Goal: Check status: Check status

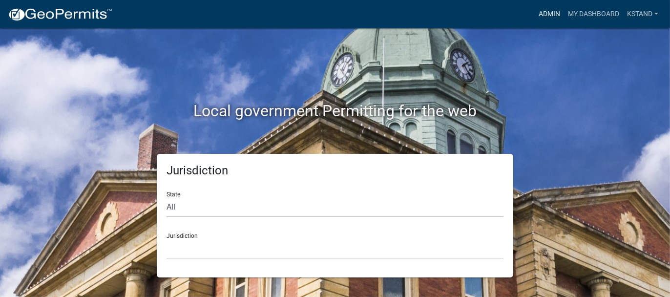
click at [552, 12] on link "Admin" at bounding box center [549, 14] width 29 height 19
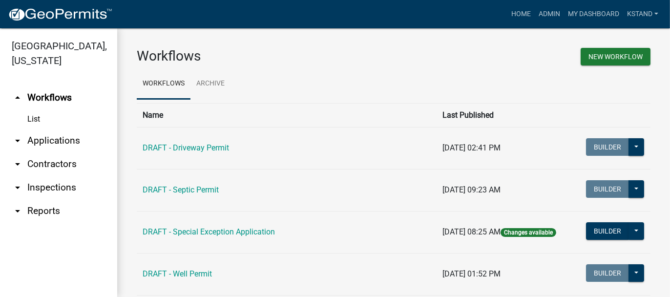
click at [42, 142] on link "arrow_drop_down Applications" at bounding box center [58, 140] width 117 height 23
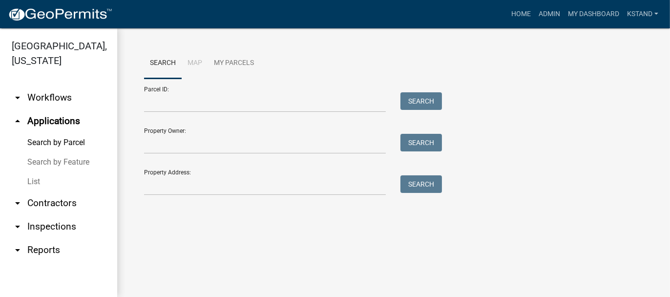
click at [39, 184] on link "List" at bounding box center [58, 182] width 117 height 20
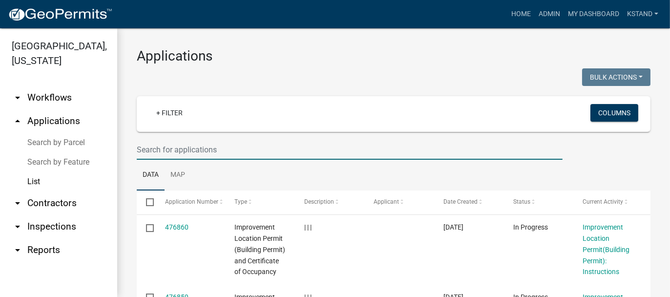
click at [176, 149] on input "text" at bounding box center [350, 150] width 426 height 20
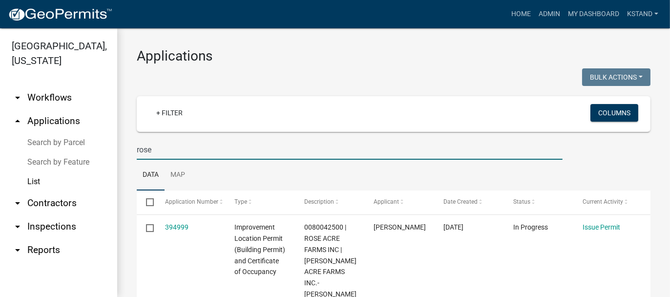
type input "rose acre"
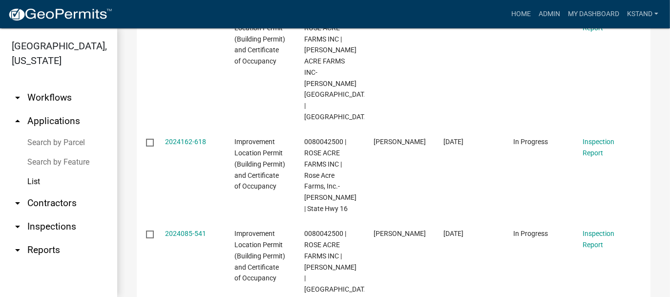
scroll to position [293, 0]
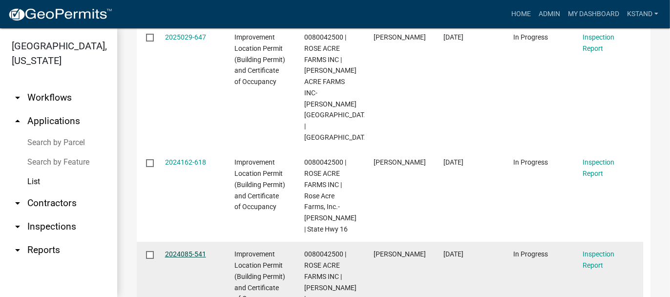
click at [173, 250] on link "2024085-541" at bounding box center [185, 254] width 41 height 8
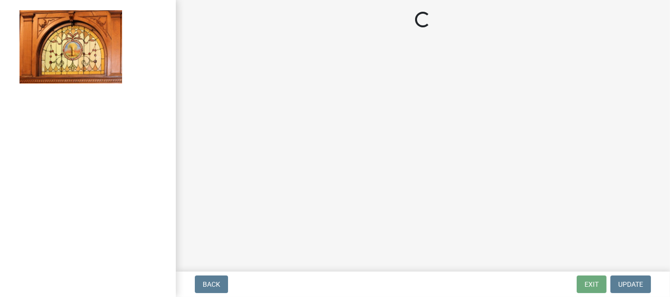
select select "62bb873c-c571-4454-ac8a-8c216551e2a3"
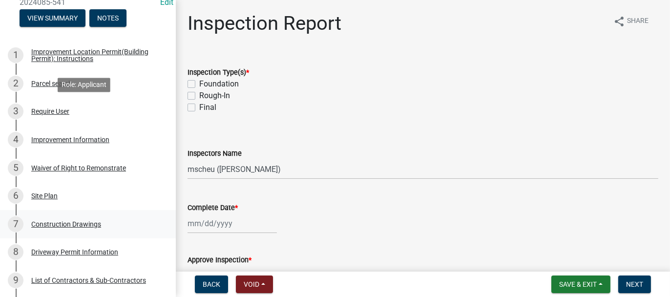
scroll to position [146, 0]
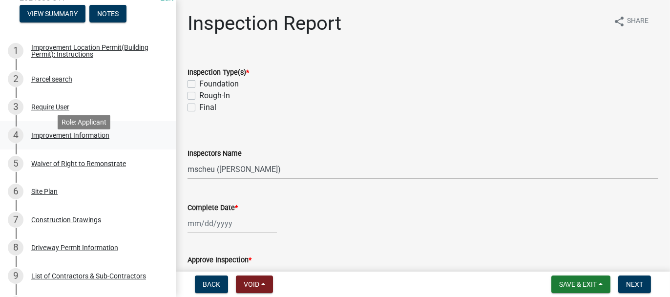
click at [44, 139] on div "Improvement Information" at bounding box center [70, 135] width 78 height 7
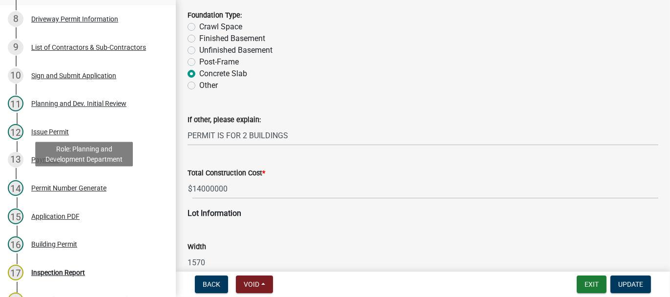
scroll to position [391, 0]
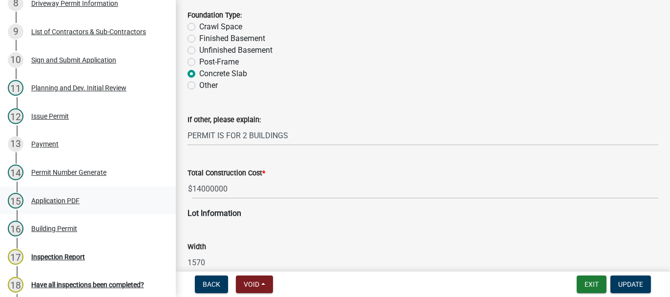
click at [67, 204] on div "Application PDF" at bounding box center [55, 200] width 48 height 7
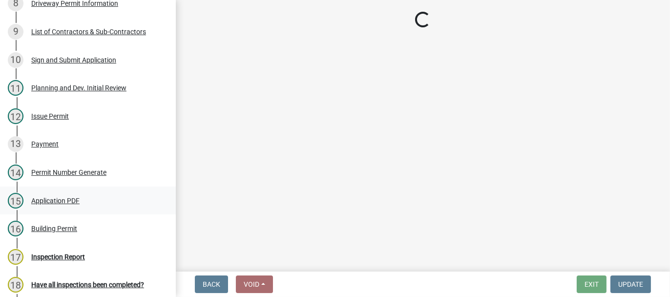
scroll to position [0, 0]
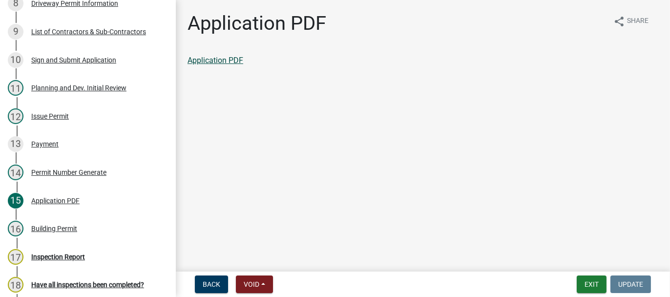
click at [238, 62] on link "Application PDF" at bounding box center [216, 60] width 56 height 9
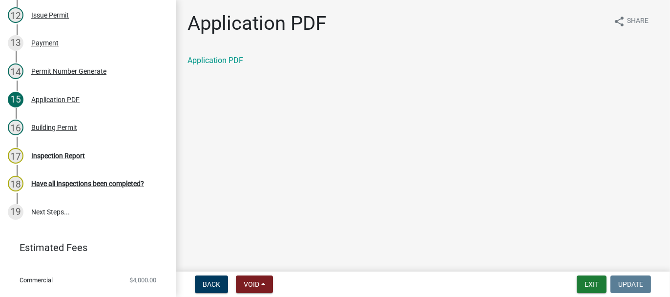
scroll to position [476, 0]
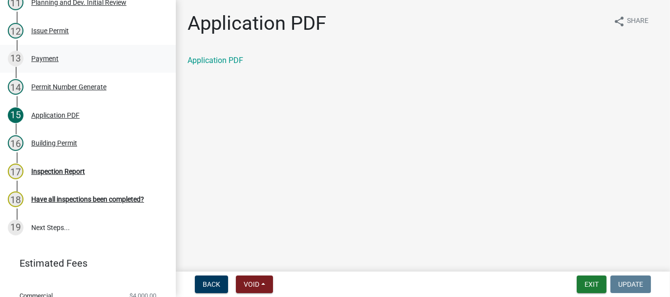
click at [46, 62] on div "Payment" at bounding box center [44, 58] width 27 height 7
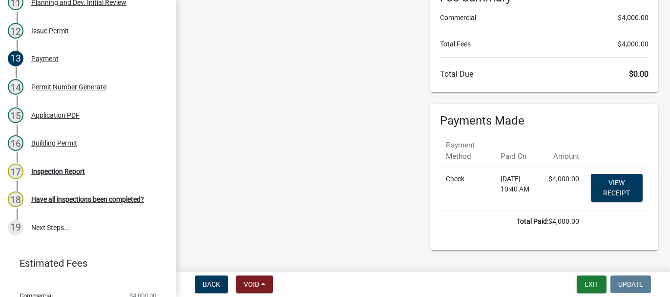
scroll to position [121, 0]
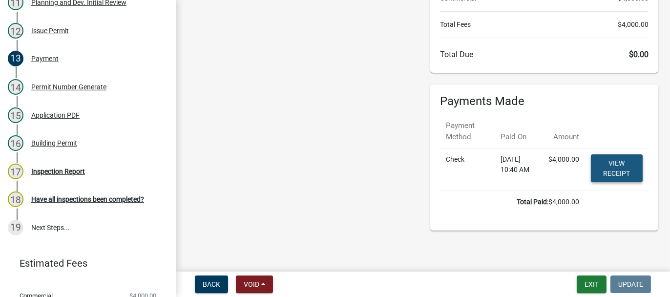
click at [603, 164] on link "View receipt" at bounding box center [617, 168] width 52 height 28
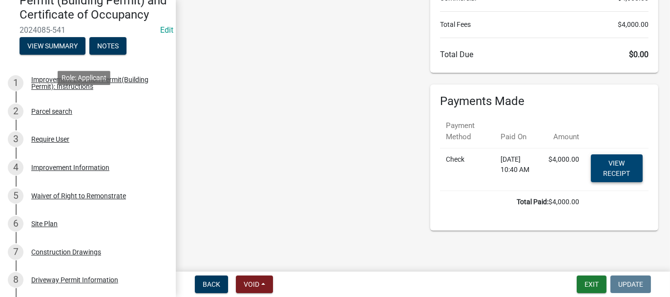
scroll to position [134, 0]
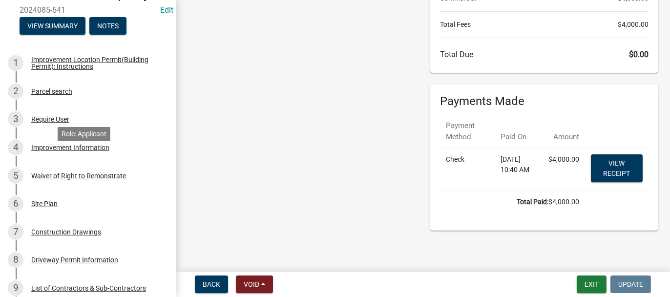
click at [80, 151] on div "Improvement Information" at bounding box center [70, 147] width 78 height 7
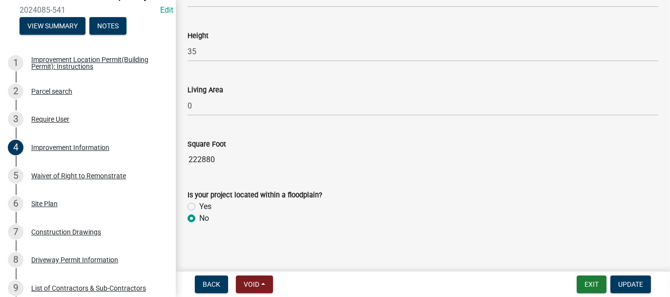
scroll to position [1382, 0]
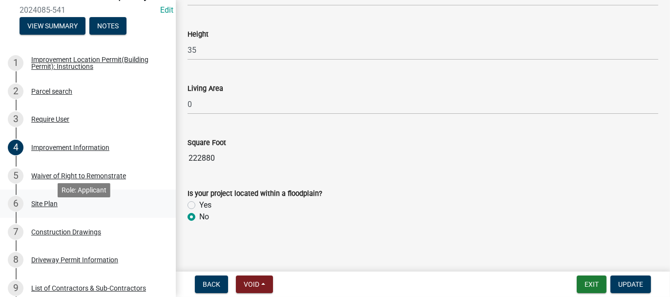
click at [44, 207] on div "Site Plan" at bounding box center [44, 203] width 26 height 7
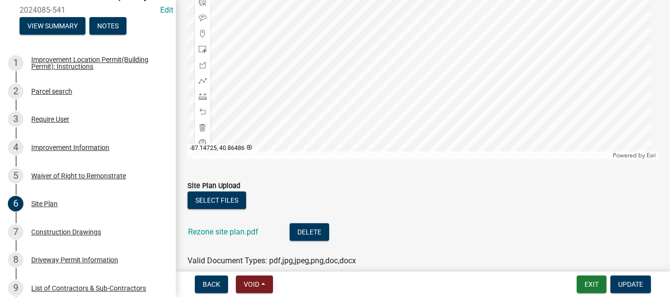
scroll to position [144, 0]
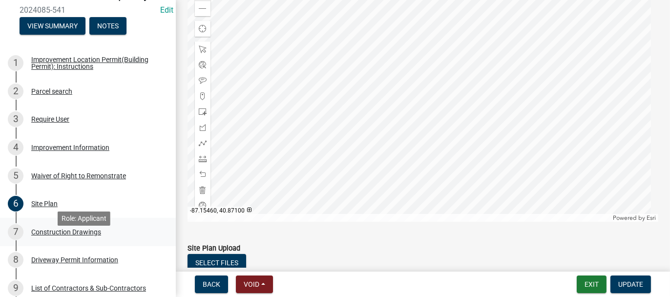
click at [84, 235] on div "Construction Drawings" at bounding box center [66, 232] width 70 height 7
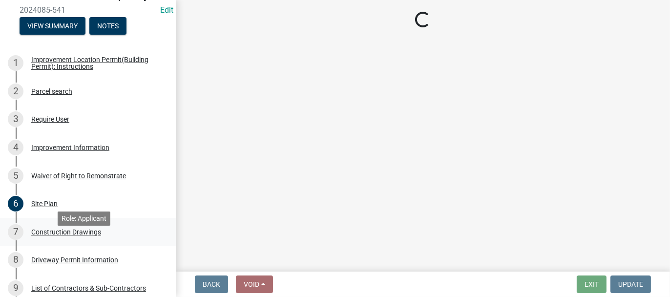
scroll to position [0, 0]
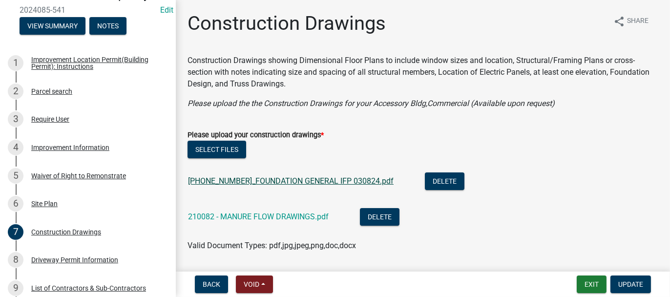
click at [234, 182] on link "[PHONE_NUMBER]_FOUNDATION GENERAL IFP 030824.pdf" at bounding box center [291, 180] width 206 height 9
click at [205, 216] on link "210082 - MANURE FLOW DRAWINGS.pdf" at bounding box center [258, 216] width 141 height 9
click at [265, 177] on link "[PHONE_NUMBER]_FOUNDATION GENERAL IFP 030824.pdf" at bounding box center [291, 180] width 206 height 9
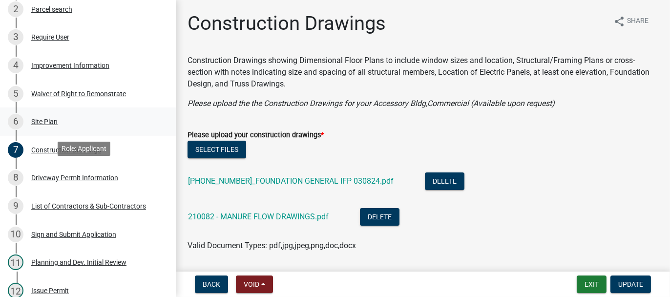
scroll to position [232, 0]
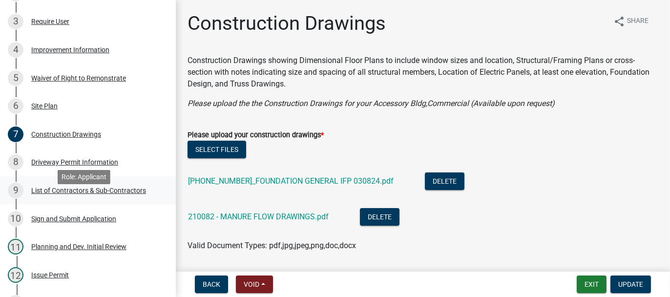
click at [44, 194] on div "List of Contractors & Sub-Contractors" at bounding box center [88, 190] width 115 height 7
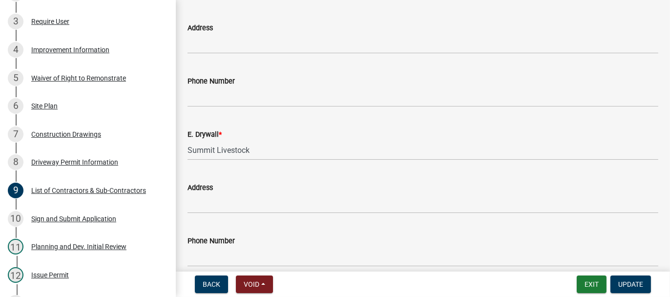
scroll to position [830, 0]
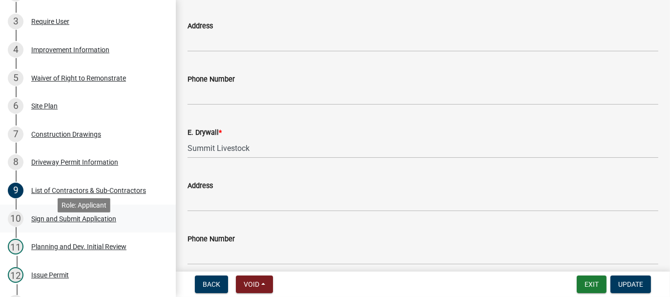
click at [39, 222] on div "Sign and Submit Application" at bounding box center [73, 218] width 85 height 7
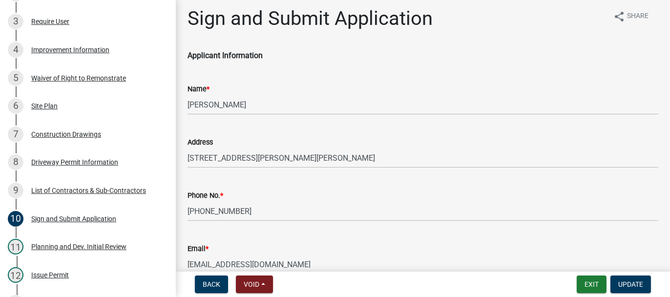
scroll to position [0, 0]
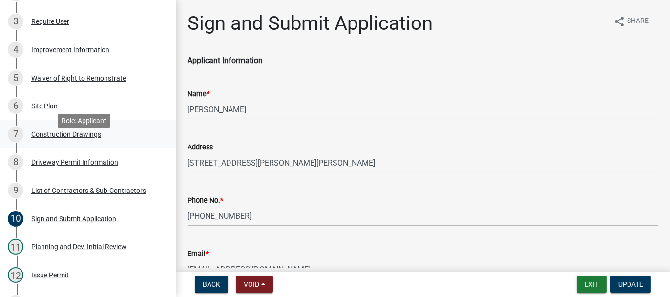
click at [50, 138] on div "Construction Drawings" at bounding box center [66, 134] width 70 height 7
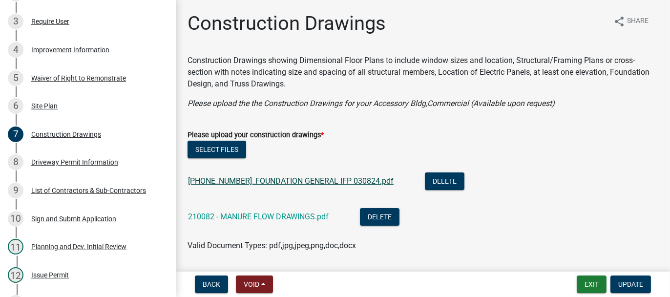
click at [299, 184] on link "[PHONE_NUMBER]_FOUNDATION GENERAL IFP 030824.pdf" at bounding box center [291, 180] width 206 height 9
click at [39, 109] on div "Site Plan" at bounding box center [44, 106] width 26 height 7
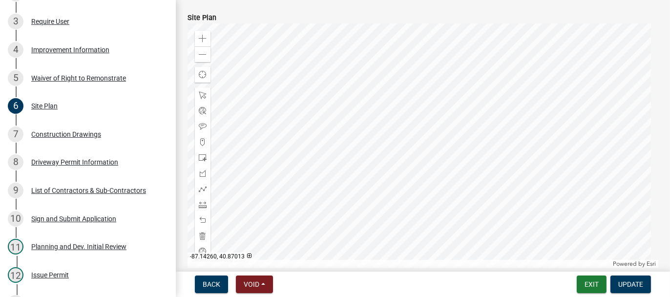
scroll to position [251, 0]
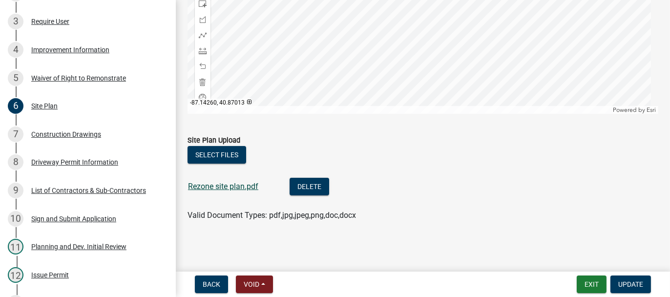
click at [225, 184] on link "Rezone site plan.pdf" at bounding box center [223, 186] width 70 height 9
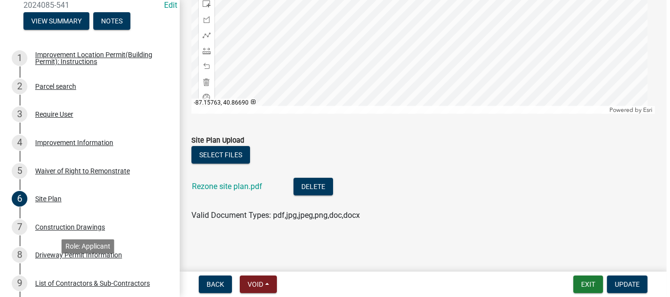
scroll to position [134, 0]
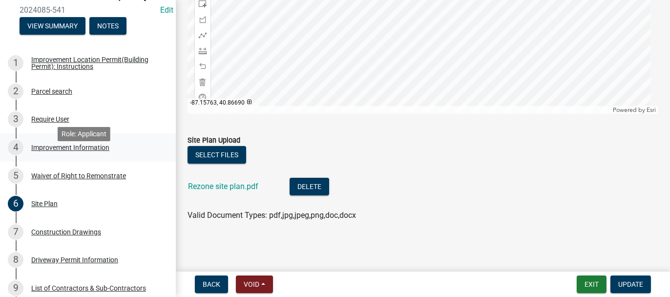
click at [50, 151] on div "Improvement Information" at bounding box center [70, 147] width 78 height 7
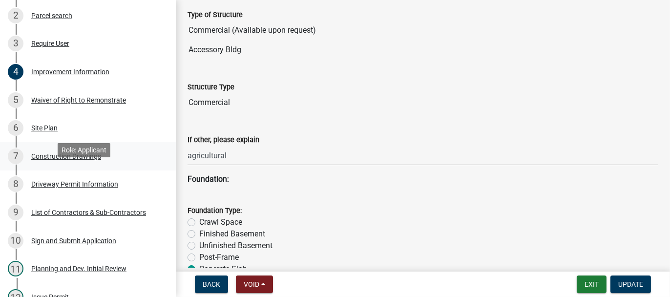
scroll to position [232, 0]
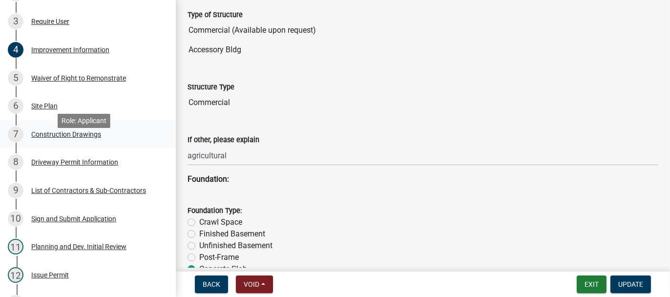
click at [39, 138] on div "Construction Drawings" at bounding box center [66, 134] width 70 height 7
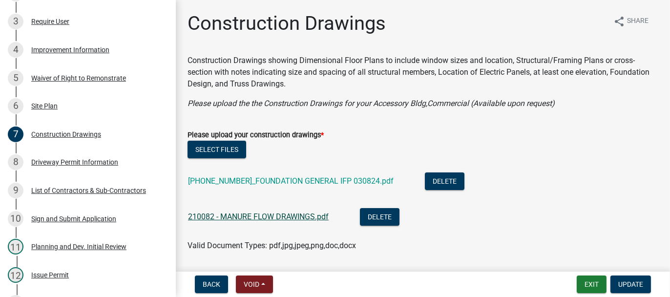
click at [212, 217] on link "210082 - MANURE FLOW DRAWINGS.pdf" at bounding box center [258, 216] width 141 height 9
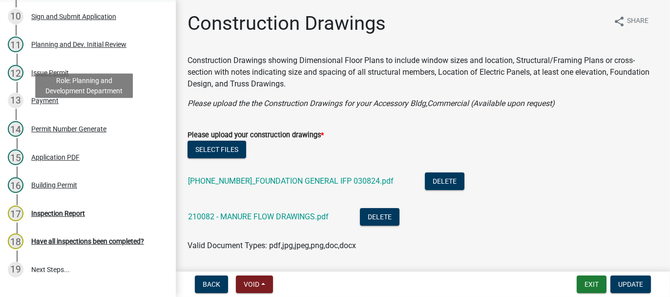
scroll to position [427, 0]
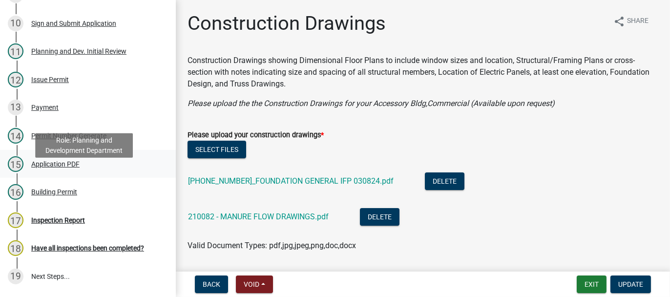
click at [47, 167] on div "Application PDF" at bounding box center [55, 164] width 48 height 7
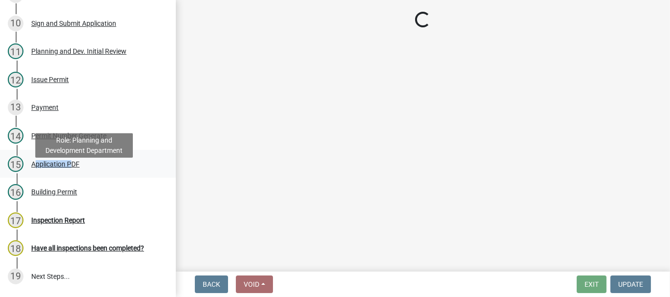
click at [47, 167] on div "Application PDF" at bounding box center [55, 164] width 48 height 7
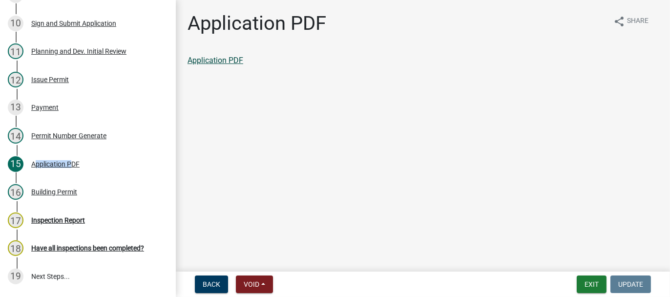
click at [237, 56] on link "Application PDF" at bounding box center [216, 60] width 56 height 9
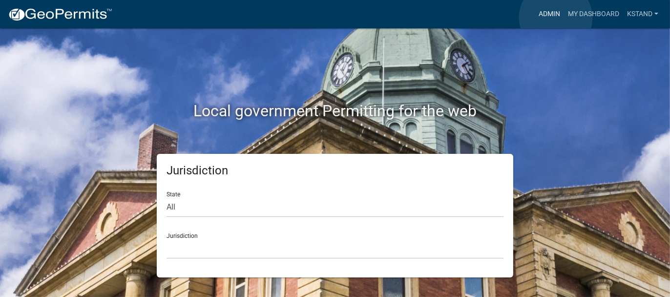
click at [556, 18] on link "Admin" at bounding box center [549, 14] width 29 height 19
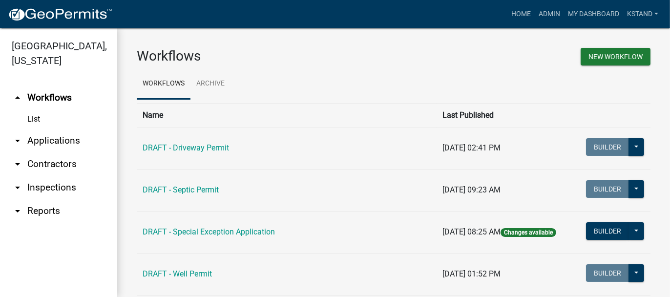
click at [62, 141] on link "arrow_drop_down Applications" at bounding box center [58, 140] width 117 height 23
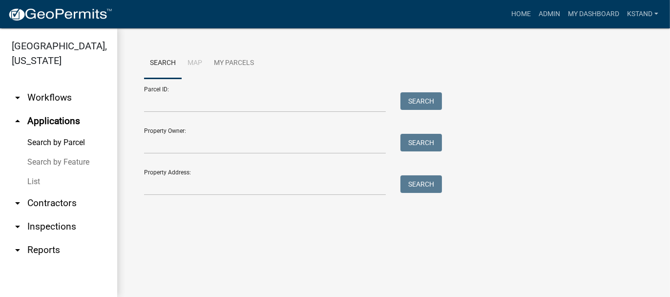
click at [32, 180] on link "List" at bounding box center [58, 182] width 117 height 20
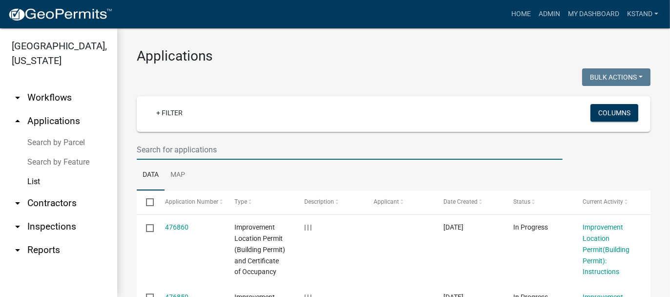
click at [158, 148] on input "text" at bounding box center [350, 150] width 426 height 20
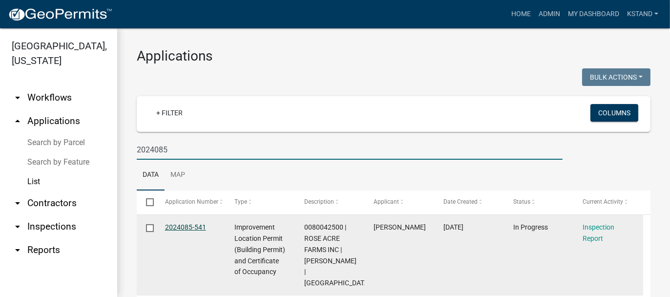
type input "2024085"
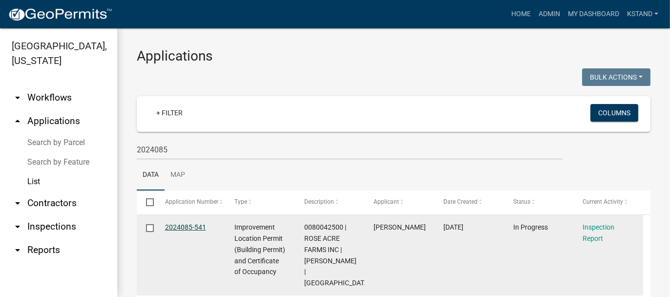
click at [181, 228] on link "2024085-541" at bounding box center [185, 227] width 41 height 8
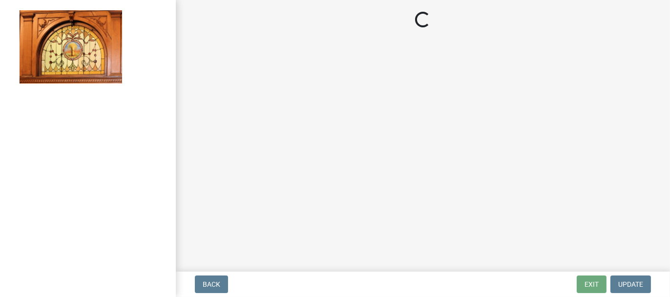
select select "62bb873c-c571-4454-ac8a-8c216551e2a3"
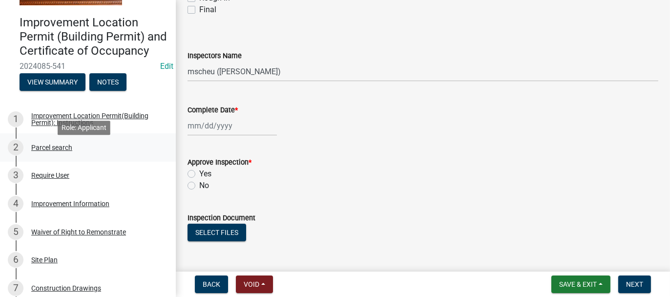
scroll to position [98, 0]
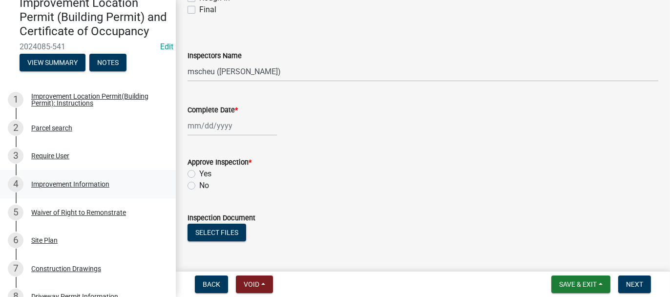
click at [59, 188] on div "Improvement Information" at bounding box center [70, 184] width 78 height 7
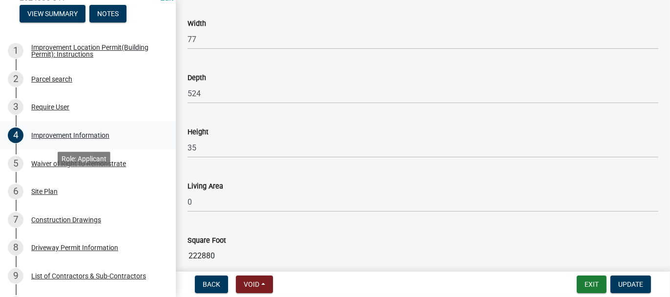
scroll to position [195, 0]
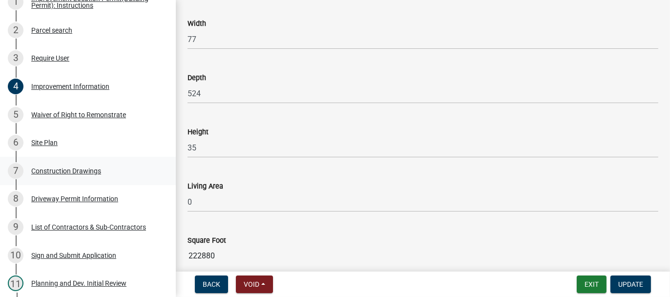
click at [57, 174] on div "Construction Drawings" at bounding box center [66, 170] width 70 height 7
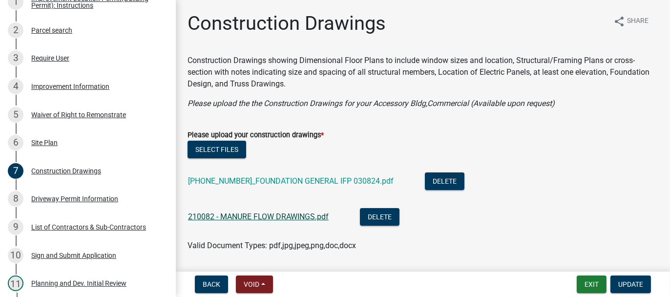
click at [227, 215] on link "210082 - MANURE FLOW DRAWINGS.pdf" at bounding box center [258, 216] width 141 height 9
click at [43, 90] on div "Improvement Information" at bounding box center [70, 86] width 78 height 7
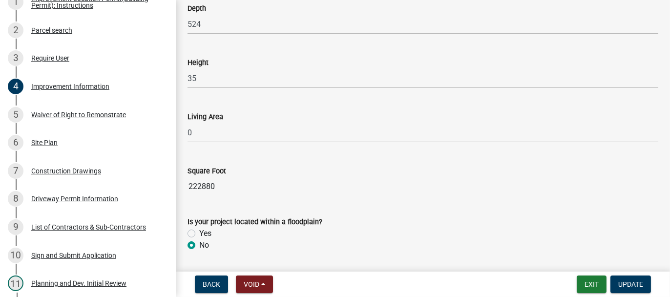
scroll to position [1367, 0]
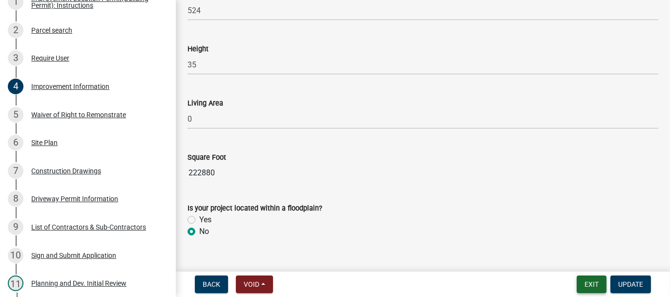
click at [588, 286] on button "Exit" at bounding box center [592, 284] width 30 height 18
